Goal: Task Accomplishment & Management: Use online tool/utility

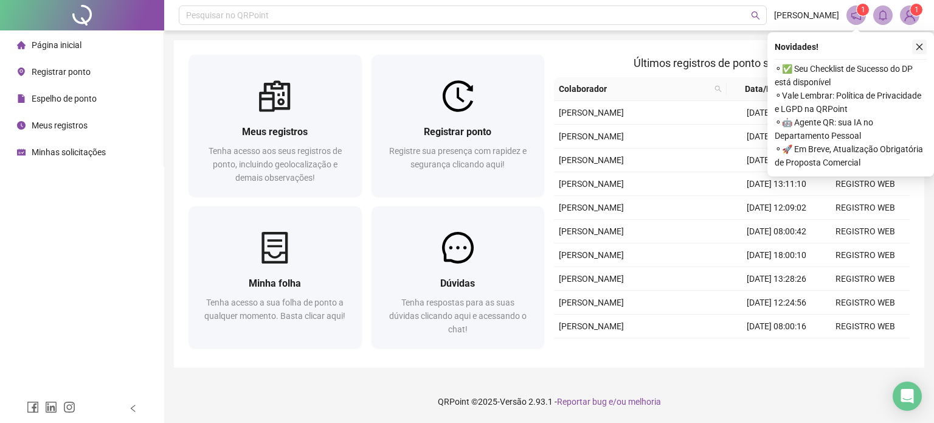
click at [915, 48] on icon "close" at bounding box center [919, 47] width 9 height 9
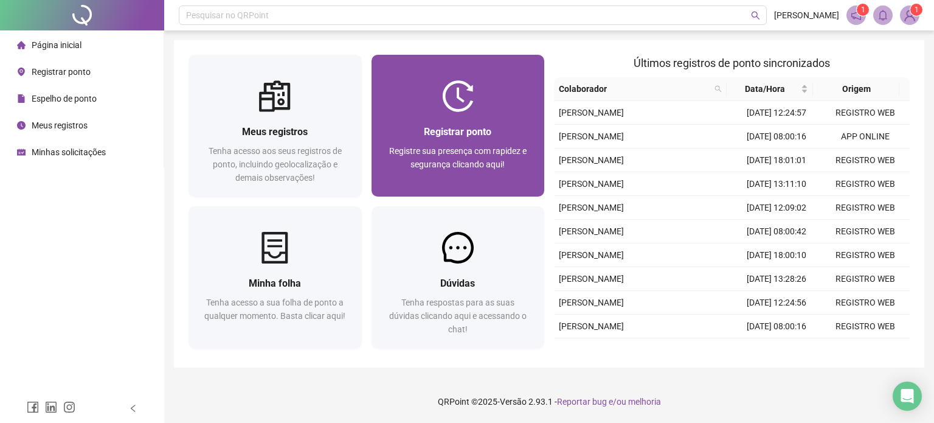
click at [471, 104] on img at bounding box center [458, 96] width 32 height 32
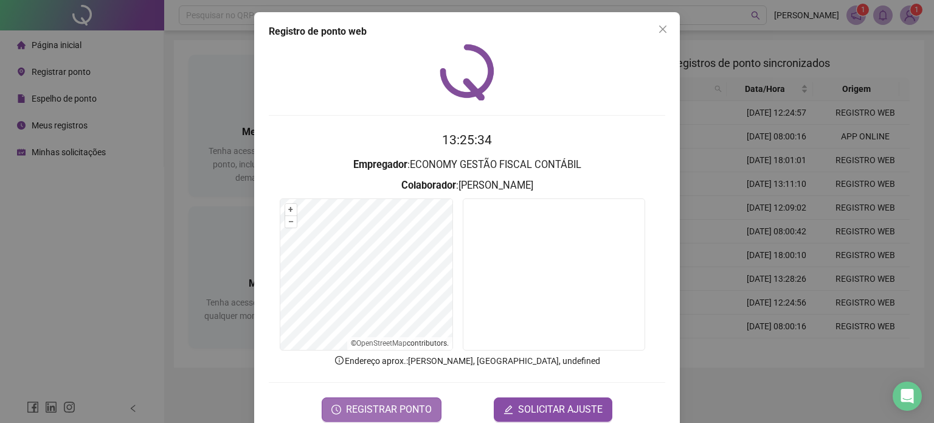
click at [418, 406] on span "REGISTRAR PONTO" at bounding box center [389, 409] width 86 height 15
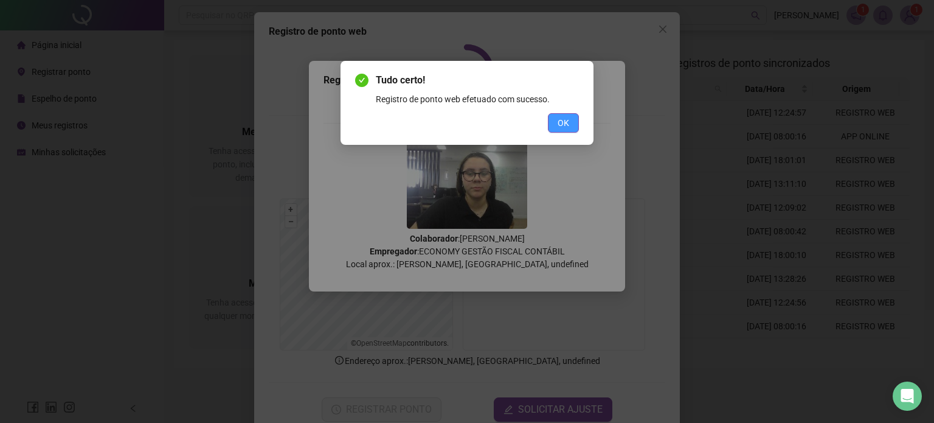
click at [561, 116] on span "OK" at bounding box center [564, 122] width 12 height 13
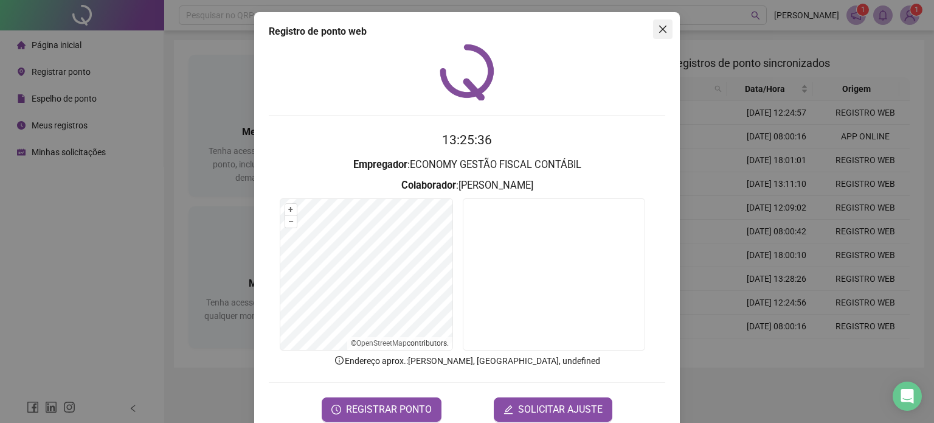
click at [658, 32] on icon "close" at bounding box center [663, 29] width 10 height 10
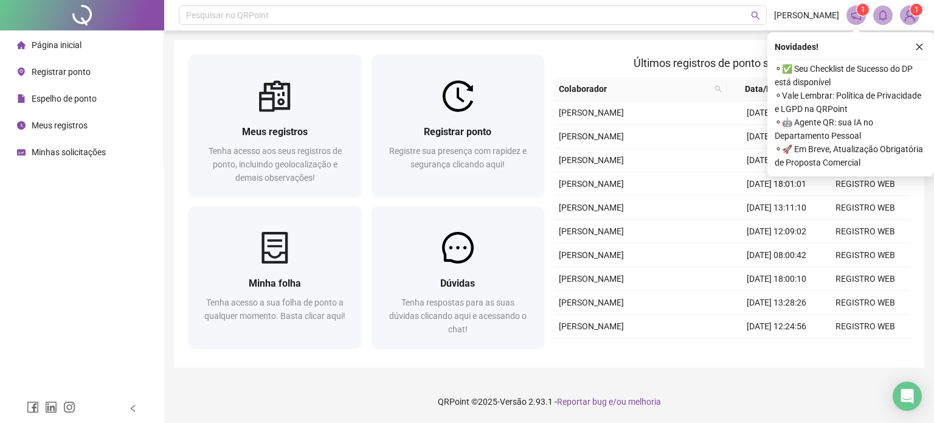
click at [920, 47] on icon "close" at bounding box center [919, 47] width 9 height 9
